Goal: Task Accomplishment & Management: Use online tool/utility

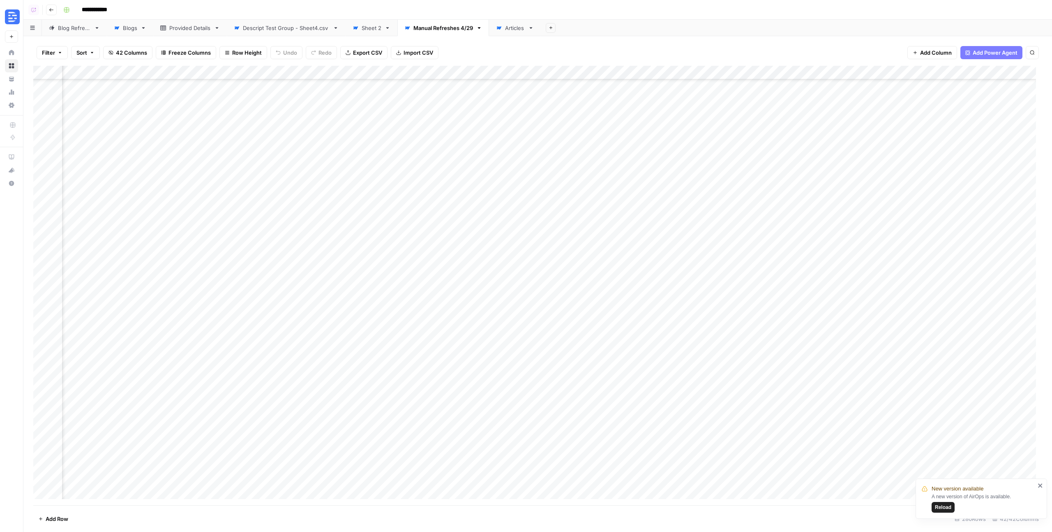
scroll to position [2862, 1931]
click at [49, 11] on icon "button" at bounding box center [51, 9] width 5 height 5
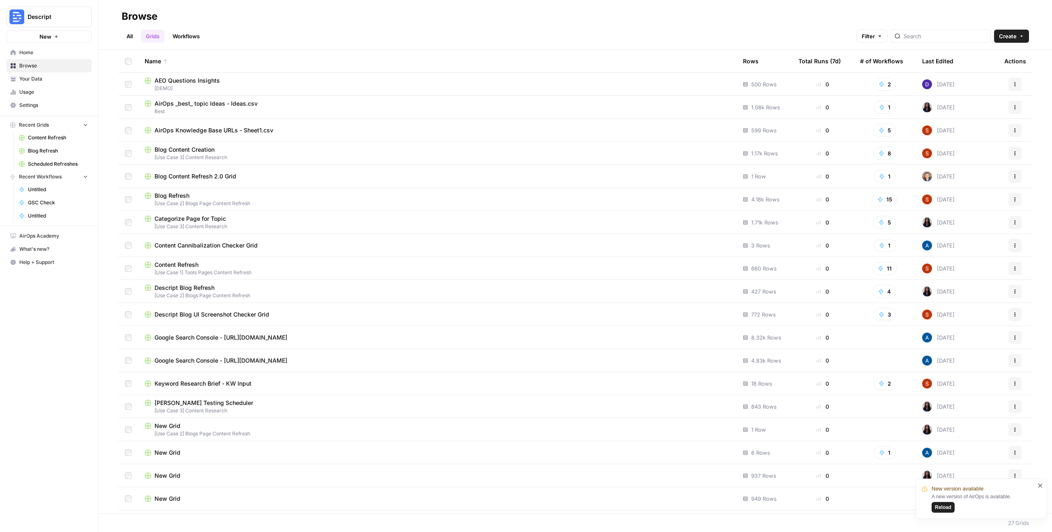
click at [197, 289] on span "Descript Blog Refresh" at bounding box center [185, 288] width 60 height 8
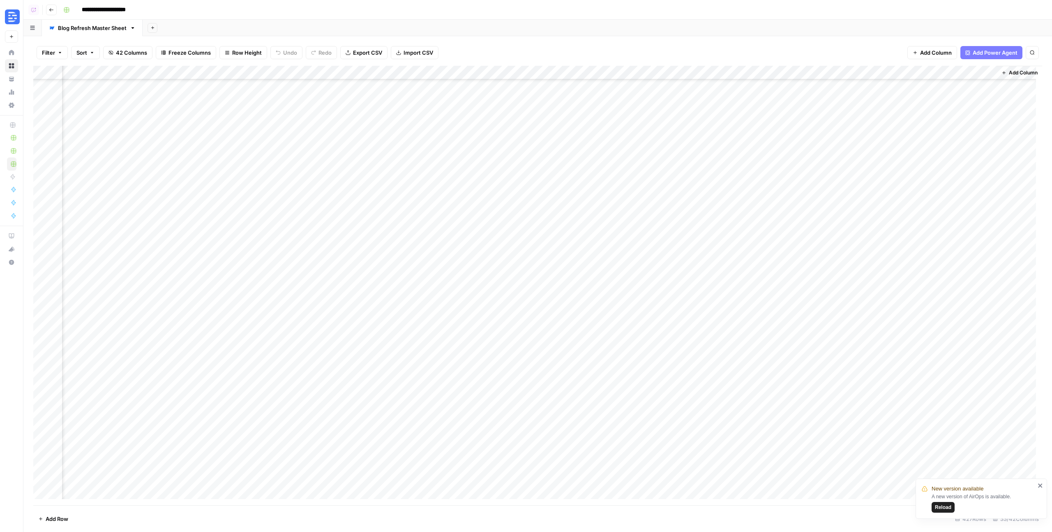
scroll to position [0, 1824]
click at [52, 10] on icon "button" at bounding box center [51, 9] width 5 height 5
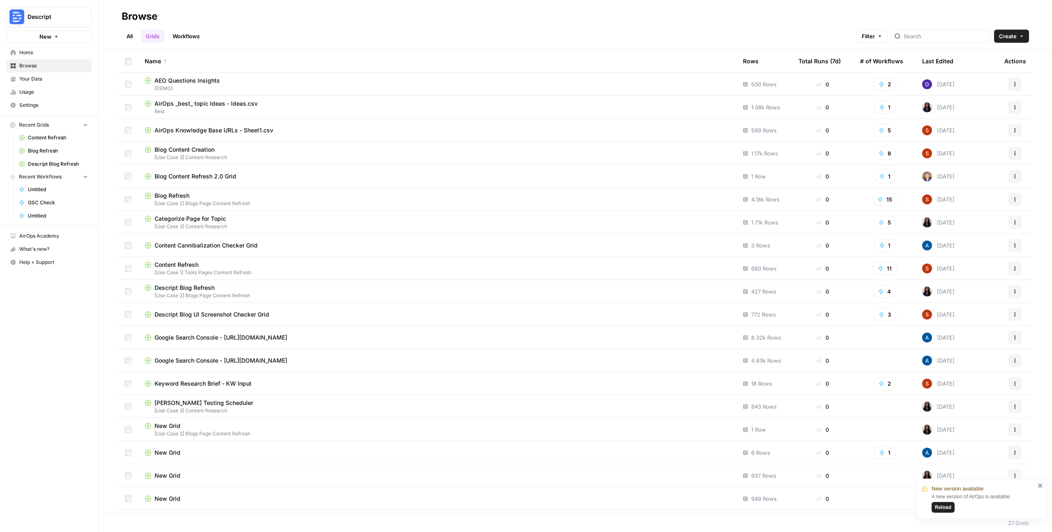
click at [175, 266] on span "Content Refresh" at bounding box center [177, 265] width 44 height 8
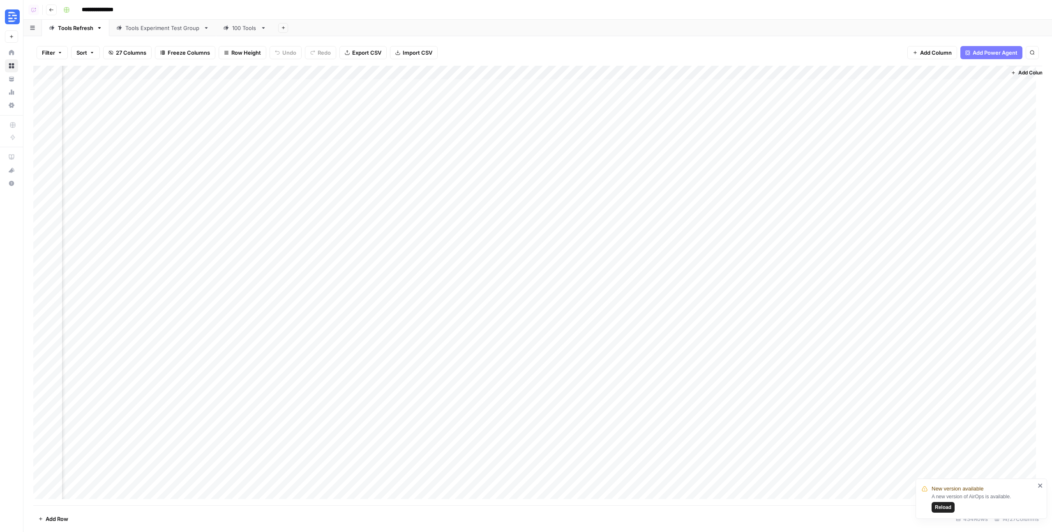
scroll to position [0, 523]
click at [155, 21] on link "Tools Experiment Test Group" at bounding box center [162, 28] width 107 height 16
drag, startPoint x: 1042, startPoint y: 486, endPoint x: 1047, endPoint y: 487, distance: 4.6
click at [1042, 486] on icon "close" at bounding box center [1041, 485] width 6 height 7
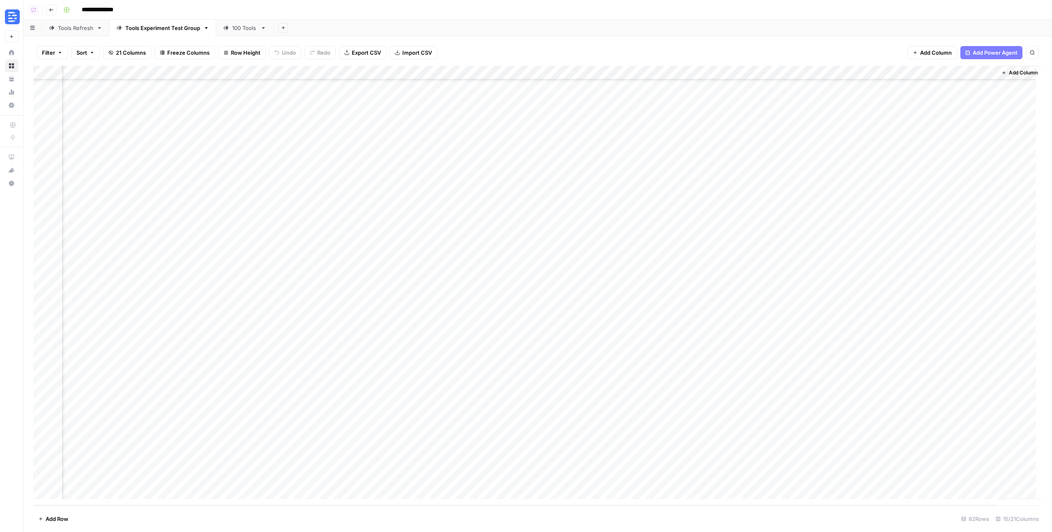
click at [166, 28] on div "Tools Experiment Test Group" at bounding box center [162, 28] width 75 height 8
click at [241, 30] on div "100 Tools" at bounding box center [244, 28] width 25 height 8
click at [461, 426] on div "Add Column" at bounding box center [537, 285] width 1009 height 439
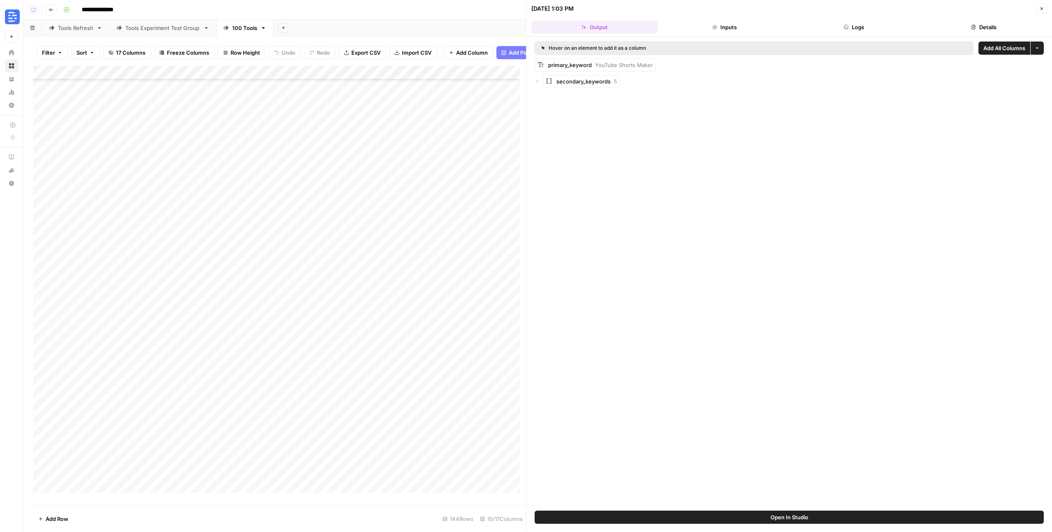
click at [1043, 9] on icon "button" at bounding box center [1042, 8] width 3 height 3
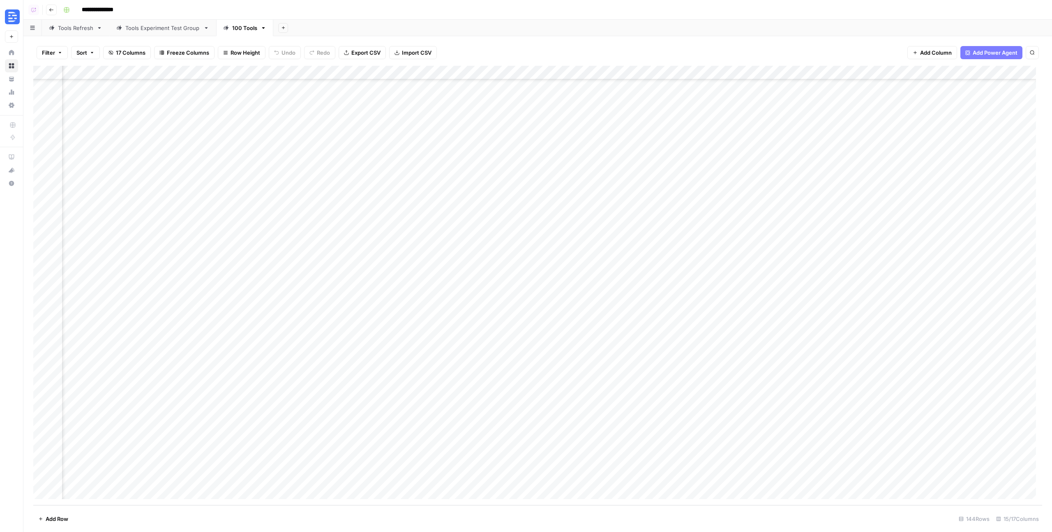
scroll to position [1603, 356]
